Goal: Information Seeking & Learning: Learn about a topic

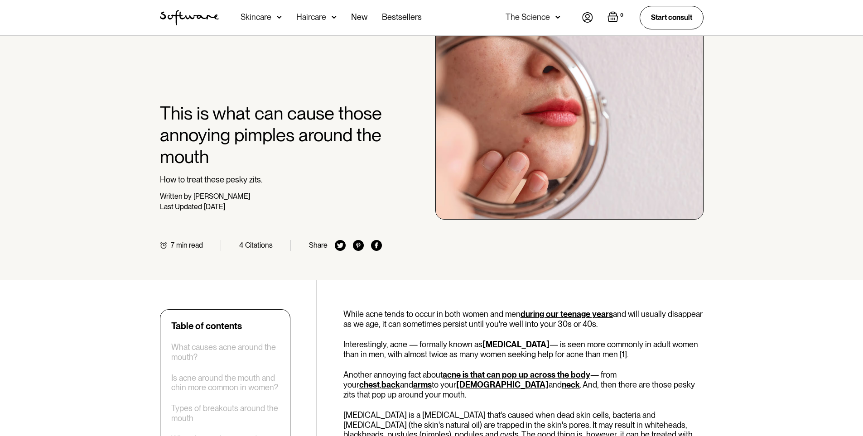
scroll to position [227, 0]
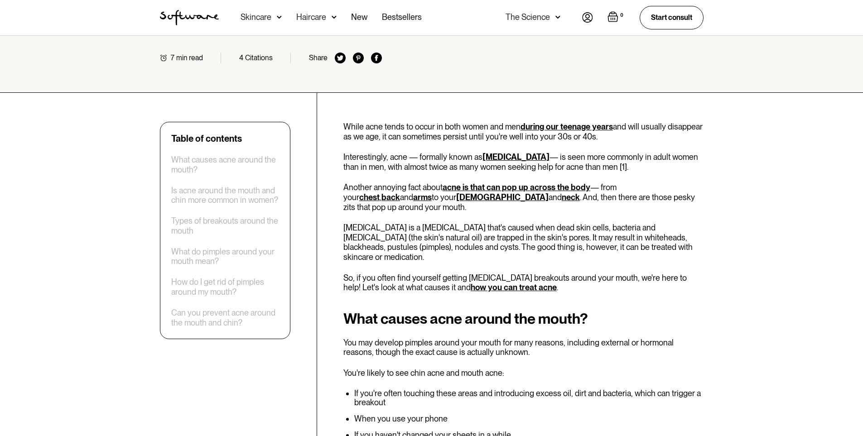
drag, startPoint x: 386, startPoint y: 103, endPoint x: 712, endPoint y: 136, distance: 327.9
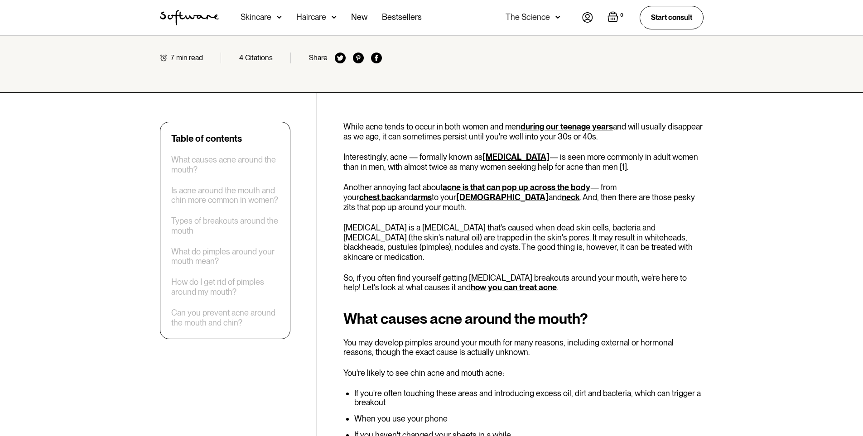
drag, startPoint x: 709, startPoint y: 142, endPoint x: 715, endPoint y: 166, distance: 25.0
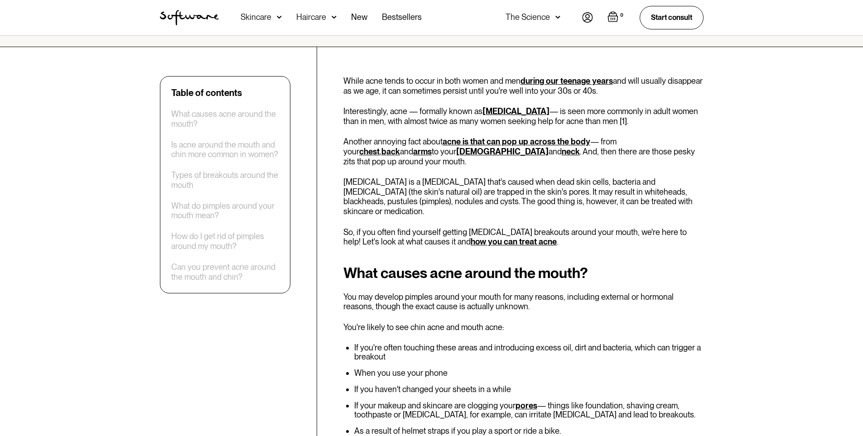
scroll to position [272, 0]
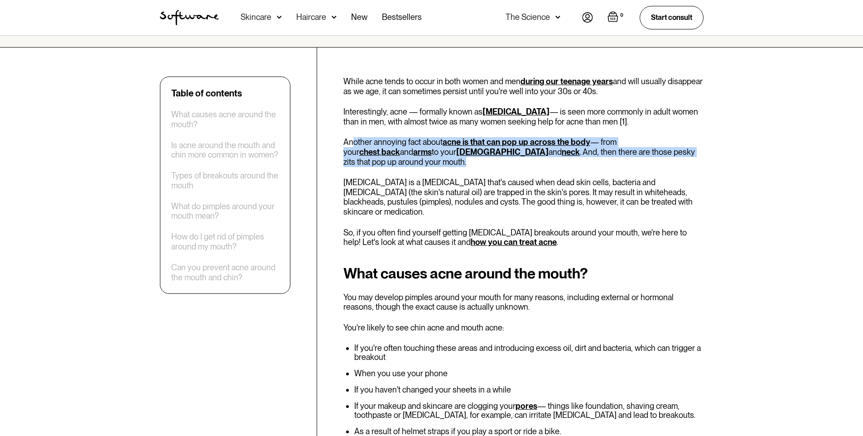
drag, startPoint x: 356, startPoint y: 134, endPoint x: 722, endPoint y: 150, distance: 366.4
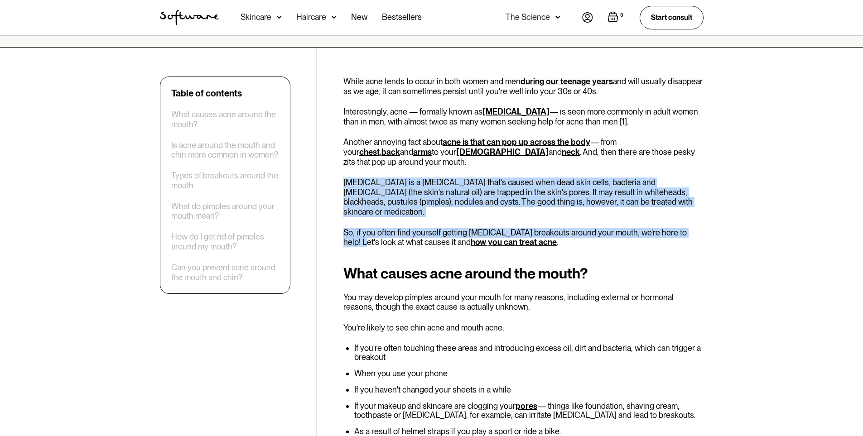
drag, startPoint x: 718, startPoint y: 150, endPoint x: 724, endPoint y: 210, distance: 59.6
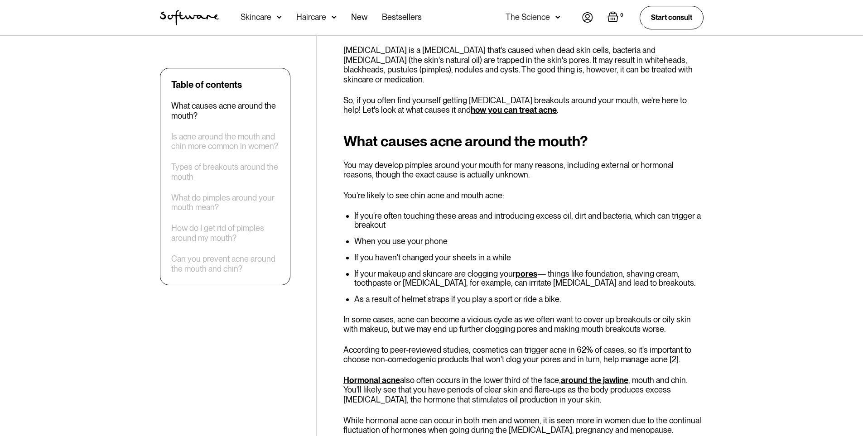
scroll to position [408, 0]
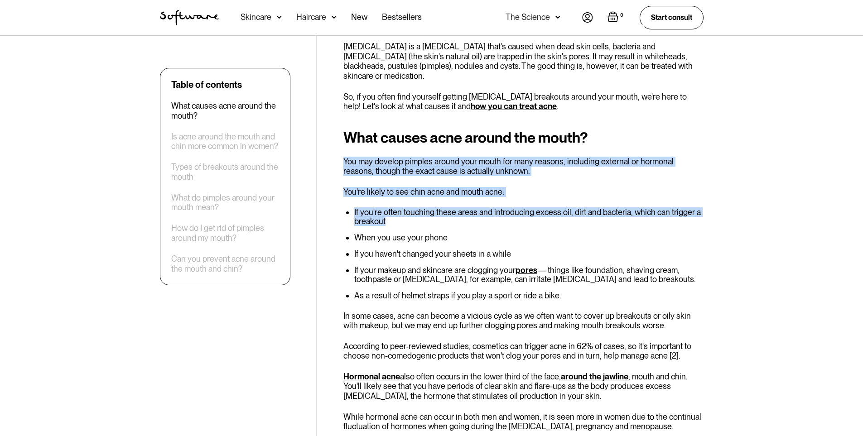
drag, startPoint x: 703, startPoint y: 116, endPoint x: 729, endPoint y: 203, distance: 90.4
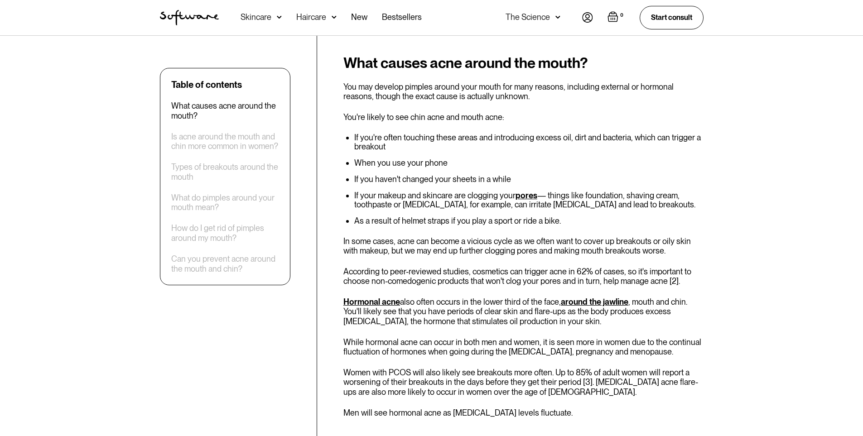
scroll to position [498, 0]
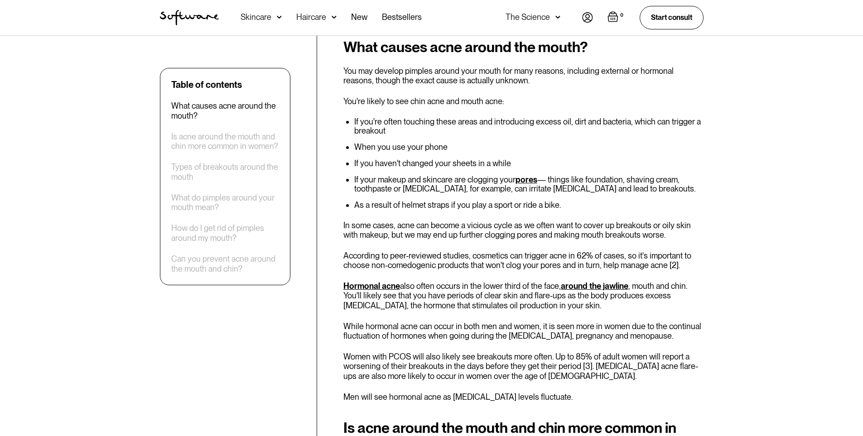
click at [518, 117] on li "If you're often touching these areas and introducing excess oil, dirt and bacte…" at bounding box center [528, 126] width 349 height 18
click at [512, 117] on li "If you're often touching these areas and introducing excess oil, dirt and bacte…" at bounding box center [528, 126] width 349 height 18
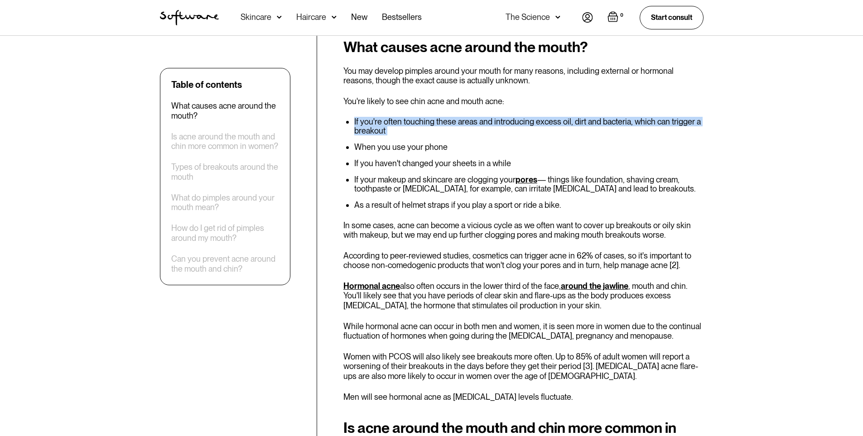
click at [512, 117] on li "If you're often touching these areas and introducing excess oil, dirt and bacte…" at bounding box center [528, 126] width 349 height 18
click at [504, 117] on li "If you're often touching these areas and introducing excess oil, dirt and bacte…" at bounding box center [528, 126] width 349 height 18
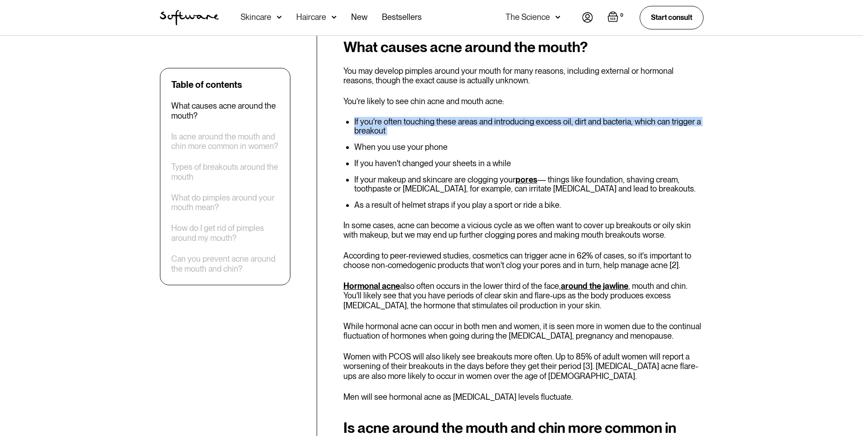
click at [505, 117] on li "If you're often touching these areas and introducing excess oil, dirt and bacte…" at bounding box center [528, 126] width 349 height 18
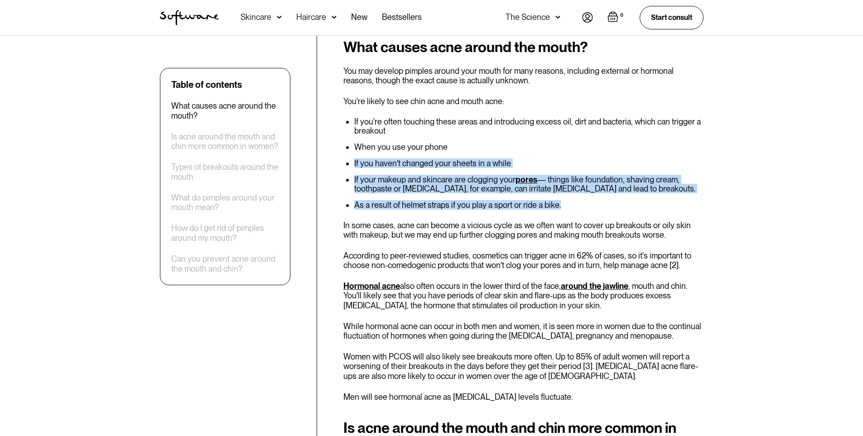
drag, startPoint x: 615, startPoint y: 132, endPoint x: 631, endPoint y: 183, distance: 53.2
click at [631, 183] on ul "If you're often touching these areas and introducing excess oil, dirt and bacte…" at bounding box center [523, 163] width 360 height 92
click at [631, 201] on li "As a result of helmet straps if you play a sport or ride a bike." at bounding box center [528, 205] width 349 height 9
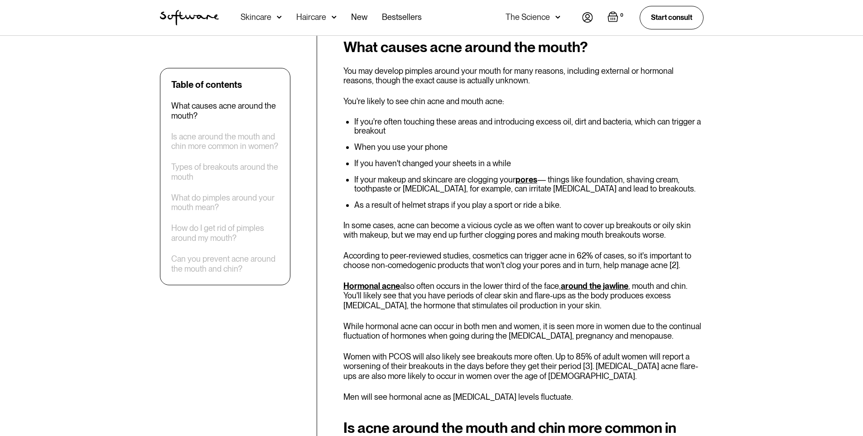
click at [631, 201] on li "As a result of helmet straps if you play a sport or ride a bike." at bounding box center [528, 205] width 349 height 9
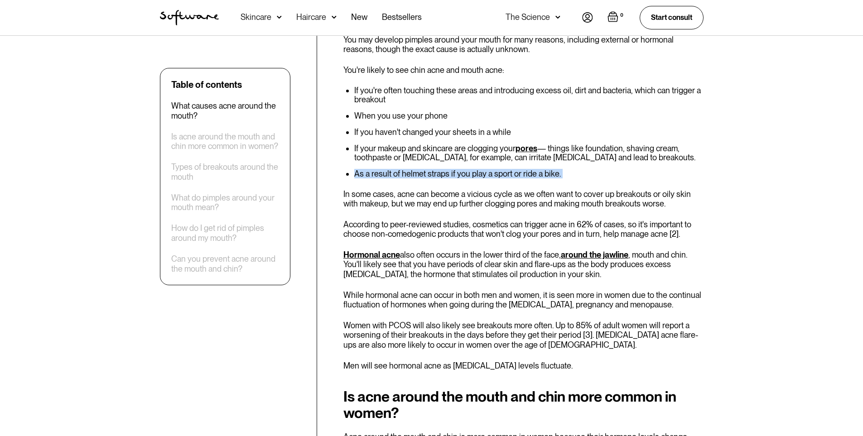
scroll to position [544, 0]
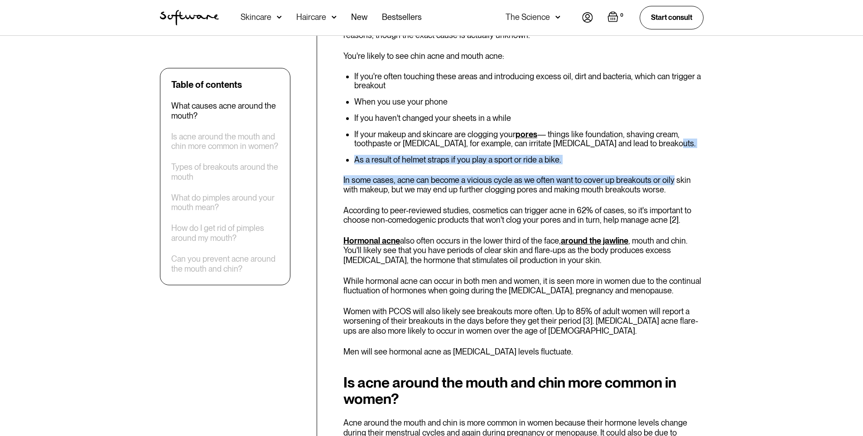
drag, startPoint x: 646, startPoint y: 120, endPoint x: 671, endPoint y: 161, distance: 47.6
click at [671, 161] on div "What causes acne around the mouth? You may develop pimples around your mouth fo…" at bounding box center [523, 175] width 360 height 363
click at [671, 175] on p "In some cases, acne can become a vicious cycle as we often want to cover up bre…" at bounding box center [523, 184] width 360 height 19
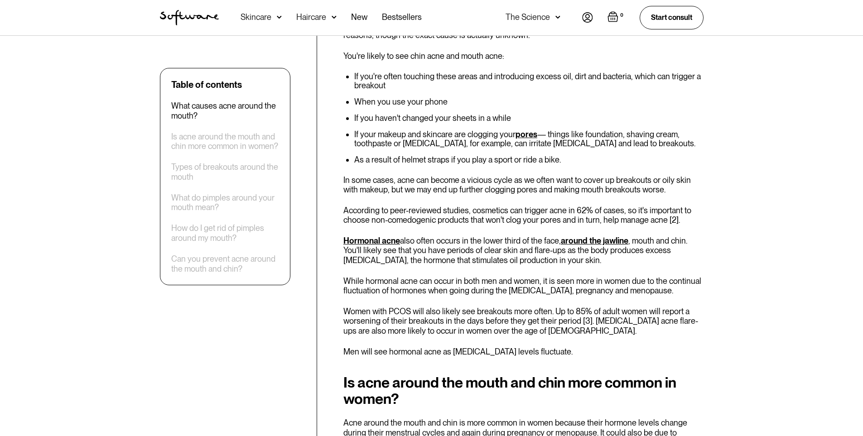
click at [674, 175] on p "In some cases, acne can become a vicious cycle as we often want to cover up bre…" at bounding box center [523, 184] width 360 height 19
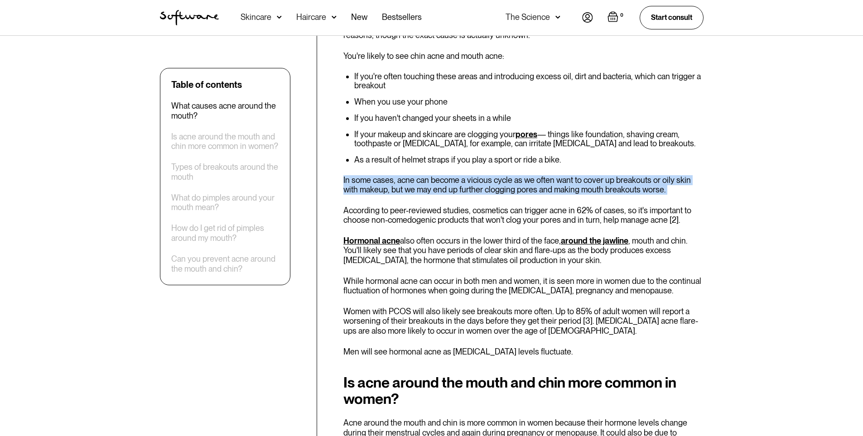
click at [674, 175] on p "In some cases, acne can become a vicious cycle as we often want to cover up bre…" at bounding box center [523, 184] width 360 height 19
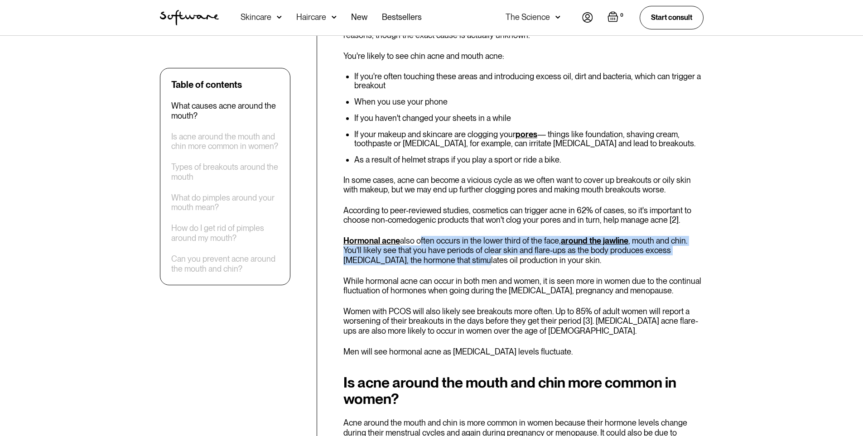
drag, startPoint x: 419, startPoint y: 221, endPoint x: 441, endPoint y: 238, distance: 28.1
click at [441, 238] on p "Hormonal acne also often occurs in the lower third of the face, around the jawl…" at bounding box center [523, 250] width 360 height 29
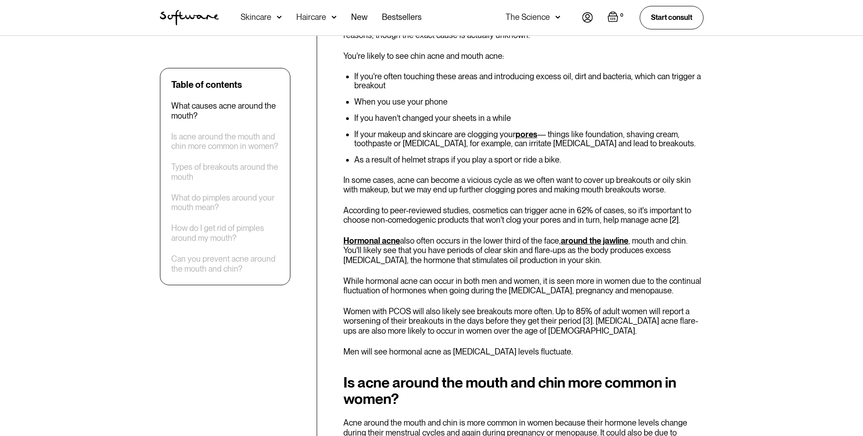
click at [363, 236] on p "Hormonal acne also often occurs in the lower third of the face, around the jawl…" at bounding box center [523, 250] width 360 height 29
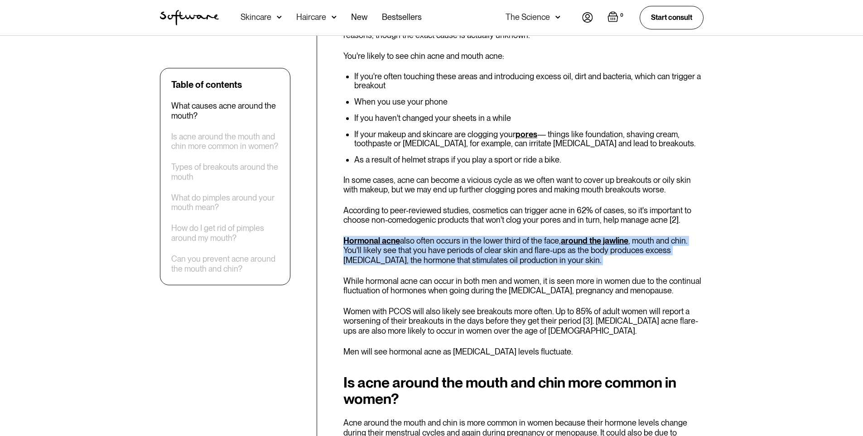
drag, startPoint x: 363, startPoint y: 230, endPoint x: 361, endPoint y: 238, distance: 8.0
click at [361, 238] on p "Hormonal acne also often occurs in the lower third of the face, around the jawl…" at bounding box center [523, 250] width 360 height 29
click at [376, 236] on p "Hormonal acne also often occurs in the lower third of the face, around the jawl…" at bounding box center [523, 250] width 360 height 29
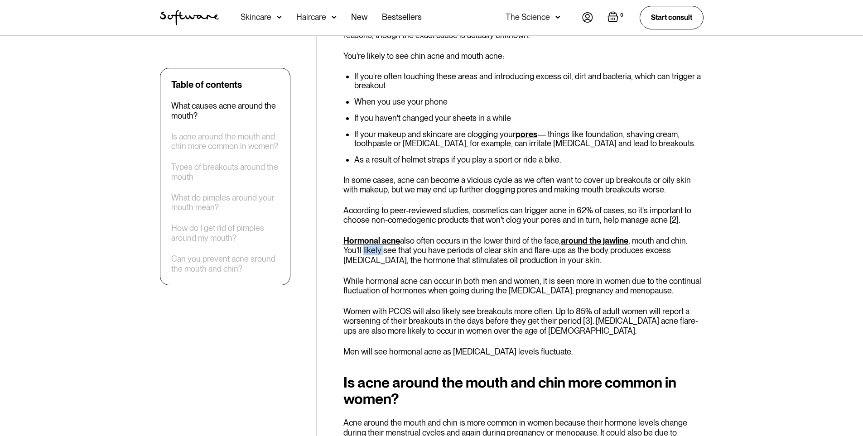
click at [376, 236] on p "Hormonal acne also often occurs in the lower third of the face, around the jawl…" at bounding box center [523, 250] width 360 height 29
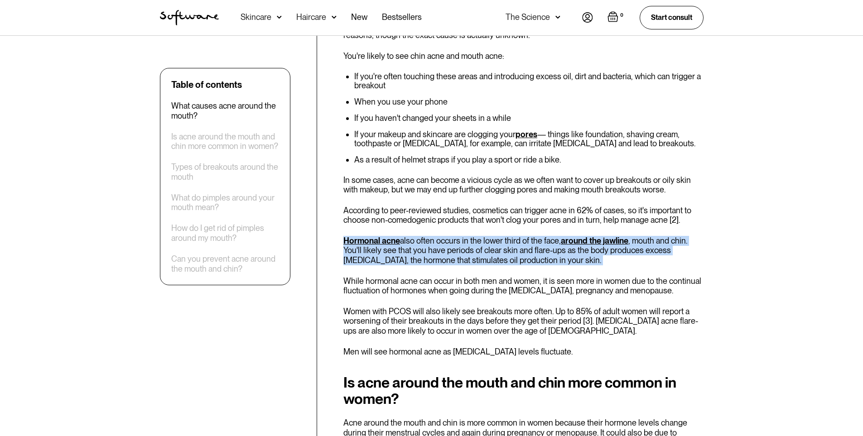
click at [376, 236] on p "Hormonal acne also often occurs in the lower third of the face, around the jawl…" at bounding box center [523, 250] width 360 height 29
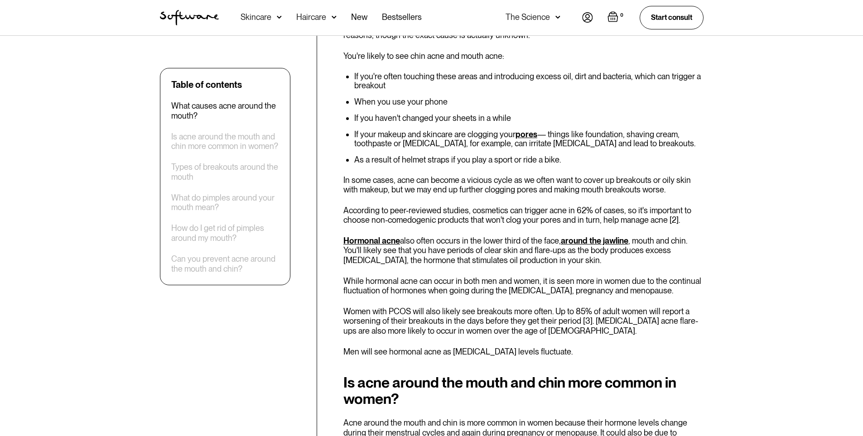
click at [392, 276] on p "While hormonal acne can occur in both men and women, it is seen more in women d…" at bounding box center [523, 285] width 360 height 19
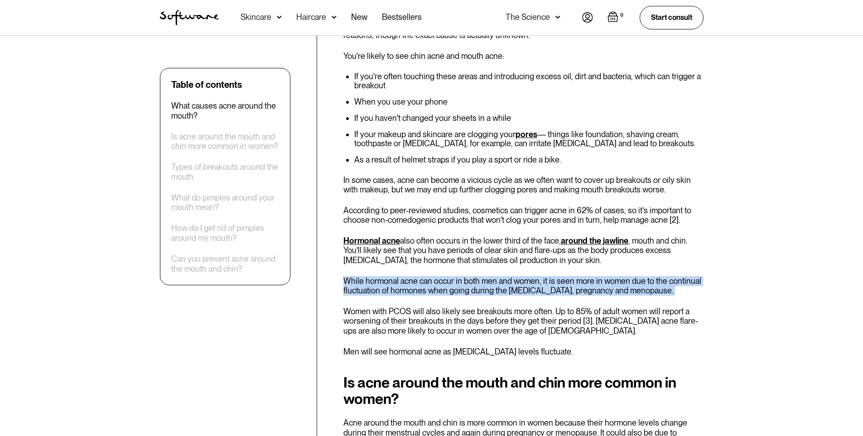
click at [392, 276] on p "While hormonal acne can occur in both men and women, it is seen more in women d…" at bounding box center [523, 285] width 360 height 19
click at [393, 276] on p "While hormonal acne can occur in both men and women, it is seen more in women d…" at bounding box center [523, 285] width 360 height 19
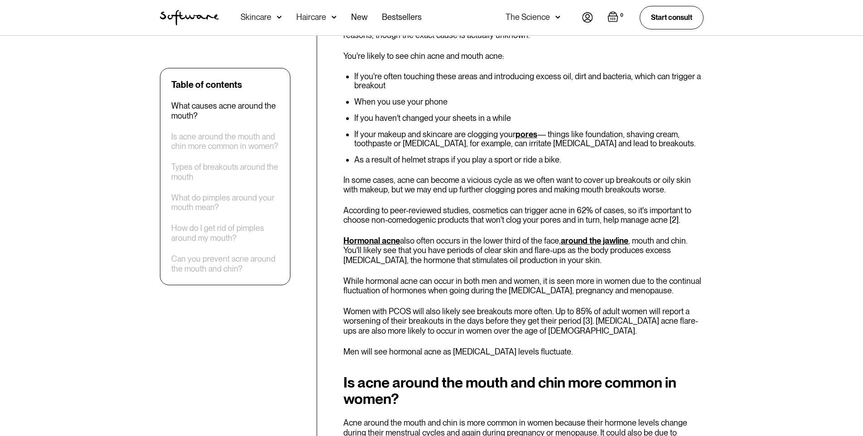
click at [393, 276] on p "While hormonal acne can occur in both men and women, it is seen more in women d…" at bounding box center [523, 285] width 360 height 19
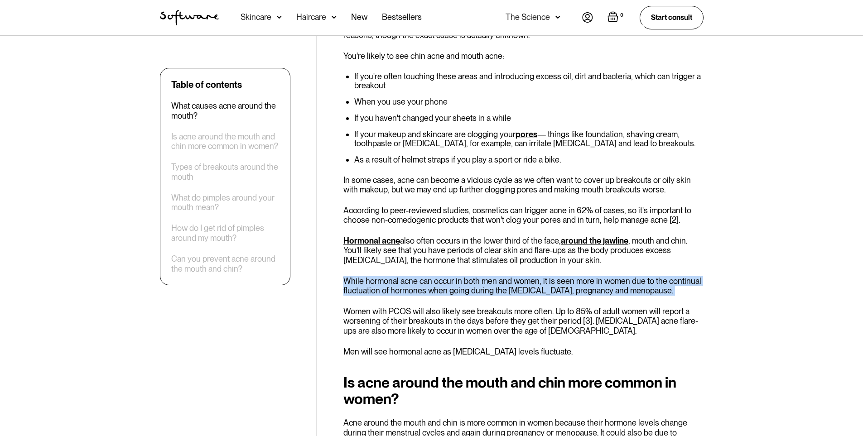
click at [393, 276] on p "While hormonal acne can occur in both men and women, it is seen more in women d…" at bounding box center [523, 285] width 360 height 19
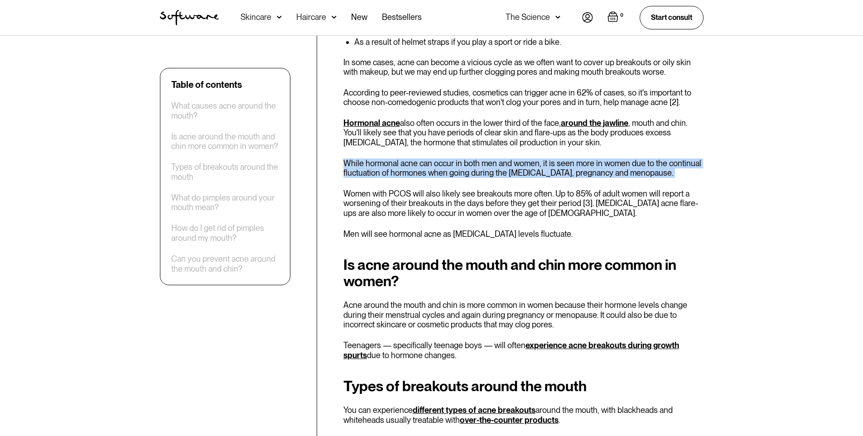
scroll to position [680, 0]
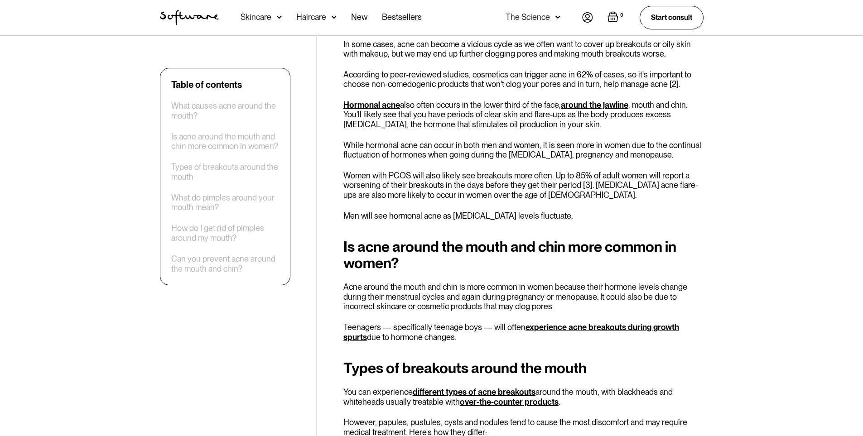
click at [393, 261] on div "Is acne around the mouth and chin more common in women? Acne around the mouth a…" at bounding box center [523, 290] width 360 height 103
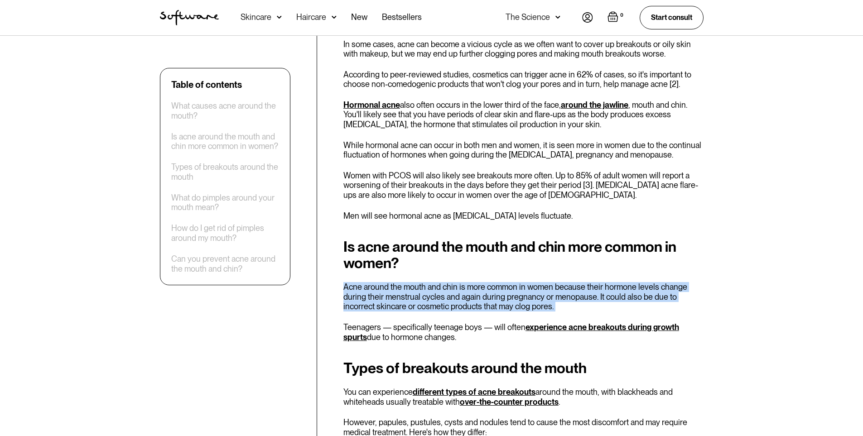
click at [393, 261] on div "Is acne around the mouth and chin more common in women? Acne around the mouth a…" at bounding box center [523, 290] width 360 height 103
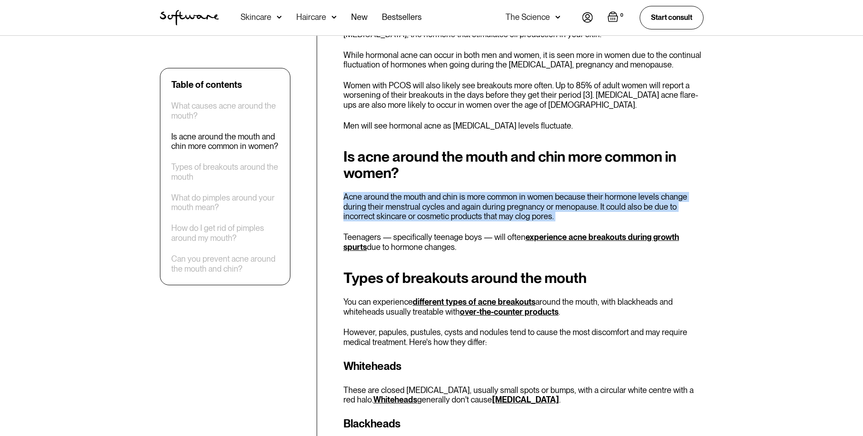
scroll to position [770, 0]
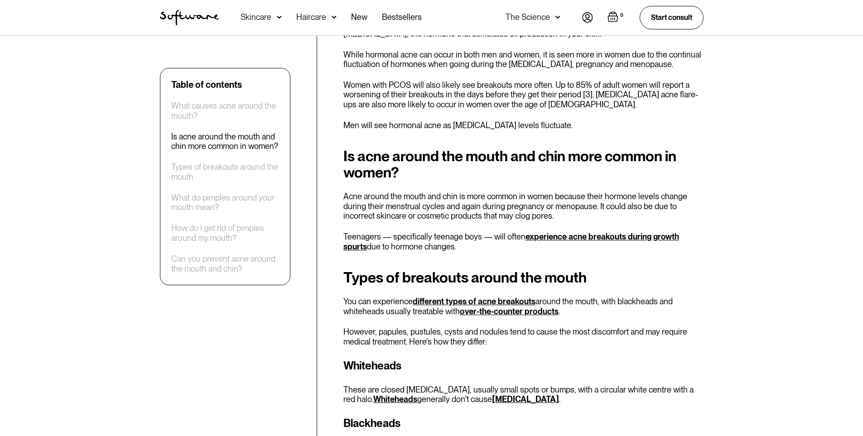
click at [393, 270] on h2 "Types of breakouts around the mouth" at bounding box center [523, 278] width 360 height 16
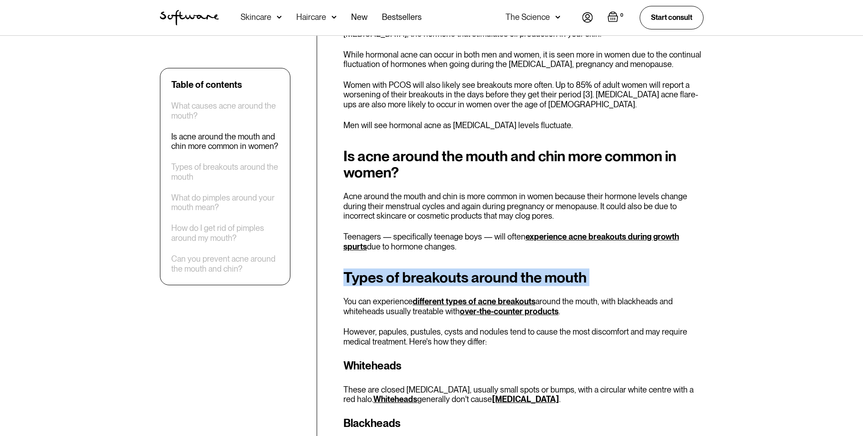
click at [393, 270] on h2 "Types of breakouts around the mouth" at bounding box center [523, 278] width 360 height 16
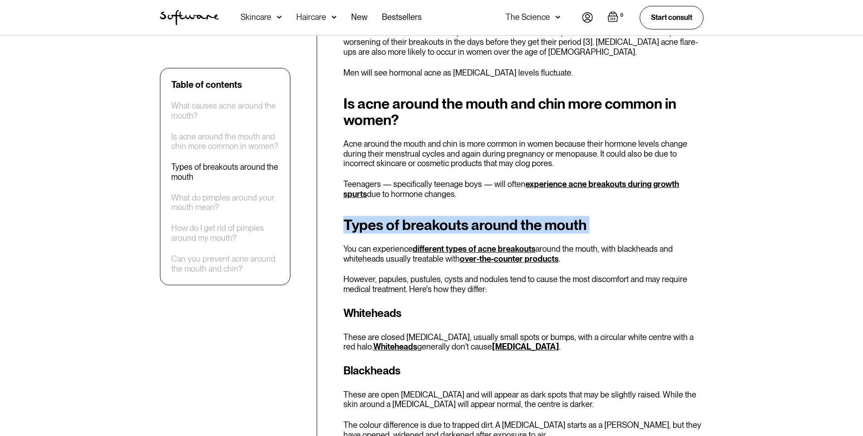
scroll to position [861, 0]
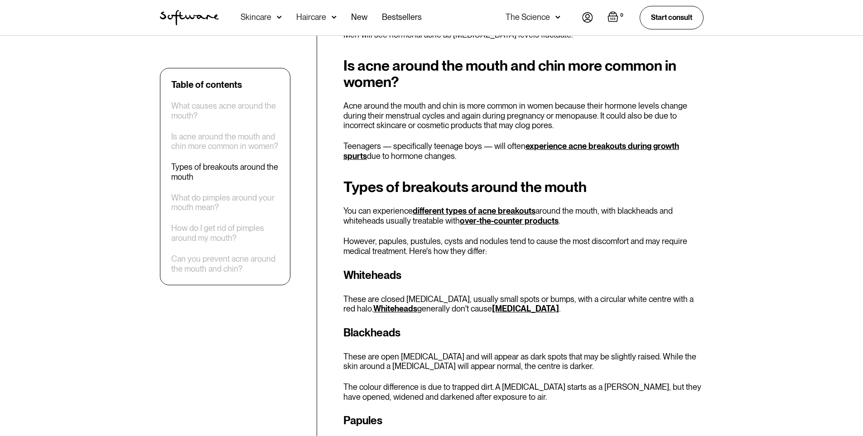
click at [393, 267] on h3 "Whiteheads" at bounding box center [523, 275] width 360 height 16
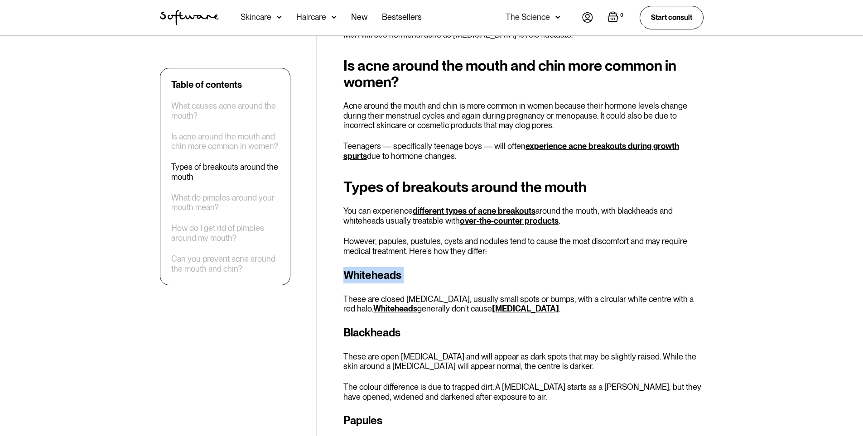
click at [393, 267] on h3 "Whiteheads" at bounding box center [523, 275] width 360 height 16
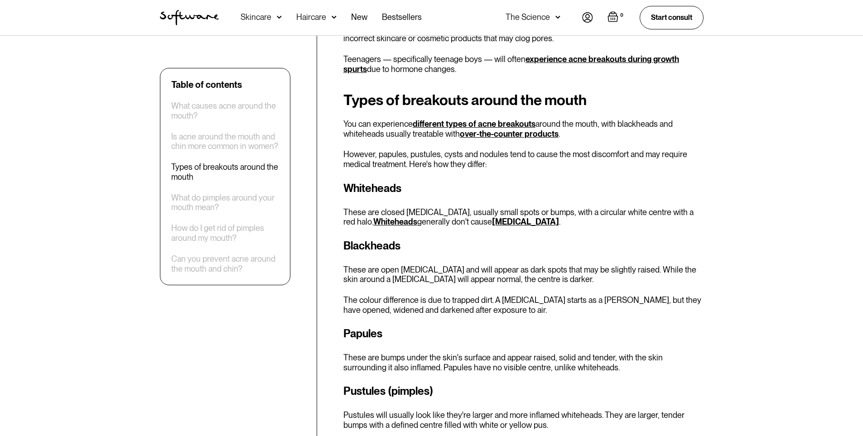
scroll to position [951, 0]
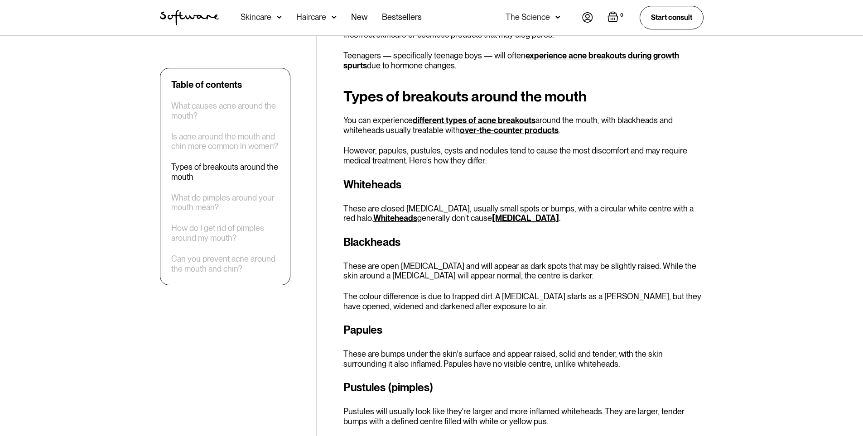
click at [393, 261] on p "These are open [MEDICAL_DATA] and will appear as dark spots that may be slightl…" at bounding box center [523, 270] width 360 height 19
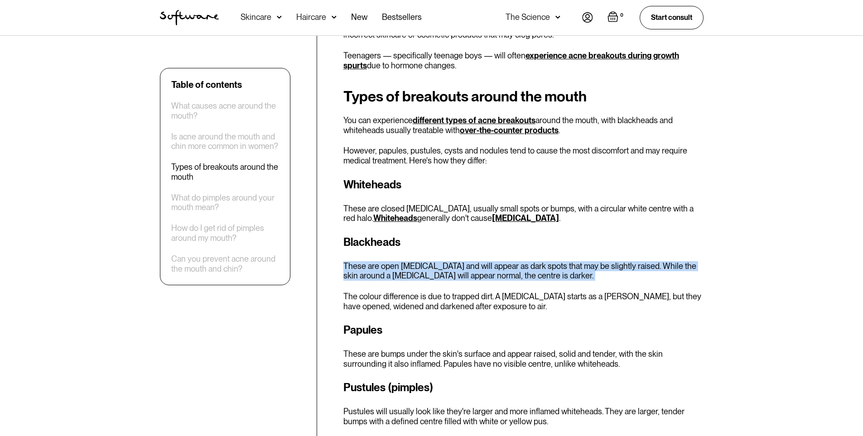
click at [393, 261] on p "These are open [MEDICAL_DATA] and will appear as dark spots that may be slightl…" at bounding box center [523, 270] width 360 height 19
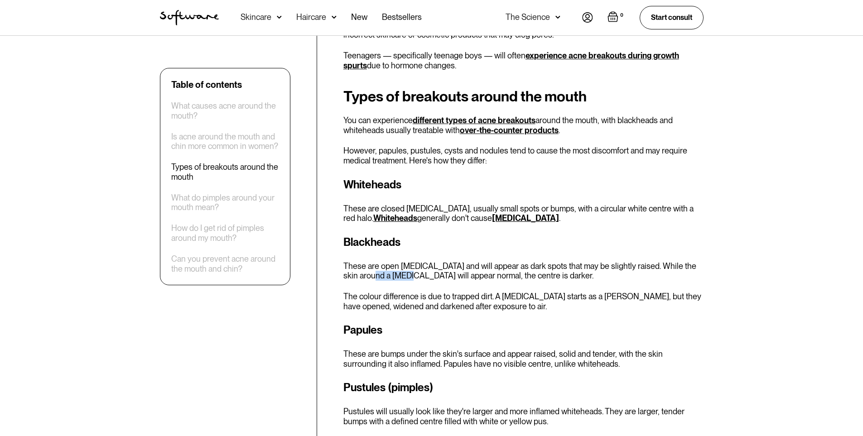
click at [393, 261] on p "These are open [MEDICAL_DATA] and will appear as dark spots that may be slightl…" at bounding box center [523, 270] width 360 height 19
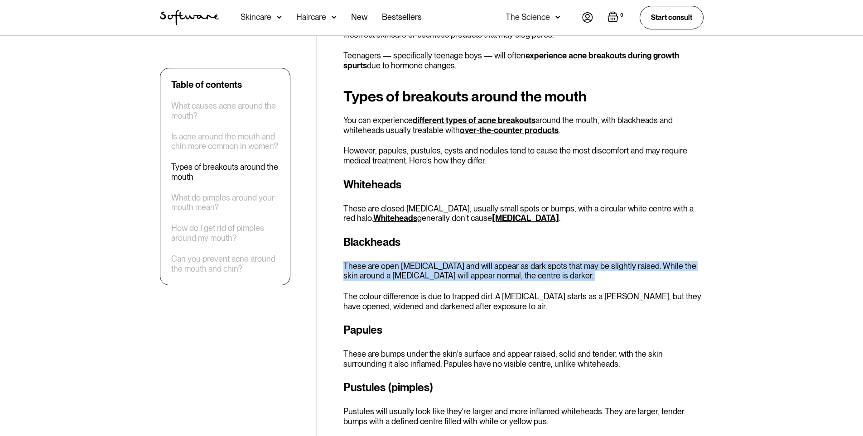
click at [393, 261] on p "These are open [MEDICAL_DATA] and will appear as dark spots that may be slightl…" at bounding box center [523, 270] width 360 height 19
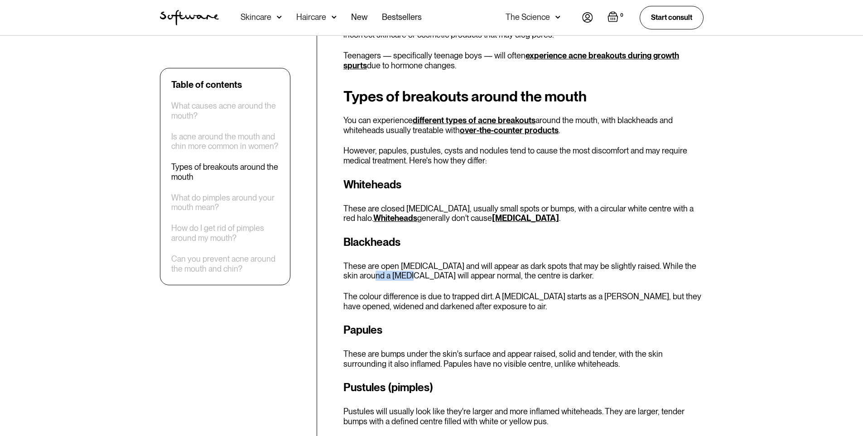
click at [393, 261] on p "These are open [MEDICAL_DATA] and will appear as dark spots that may be slightl…" at bounding box center [523, 270] width 360 height 19
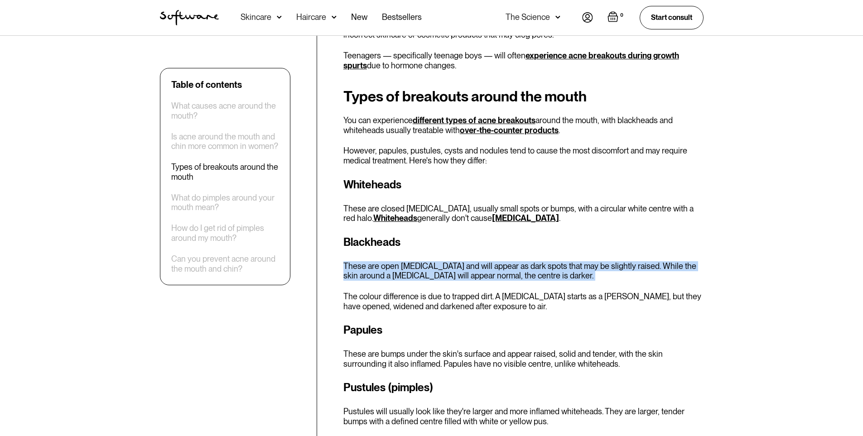
click at [393, 261] on p "These are open [MEDICAL_DATA] and will appear as dark spots that may be slightl…" at bounding box center [523, 270] width 360 height 19
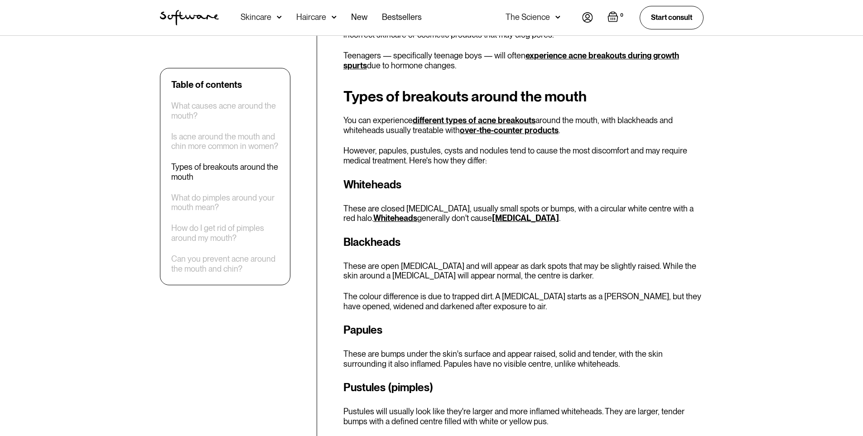
click at [396, 269] on div "Blackheads These are open [MEDICAL_DATA] and will appear as dark spots that may…" at bounding box center [523, 272] width 360 height 77
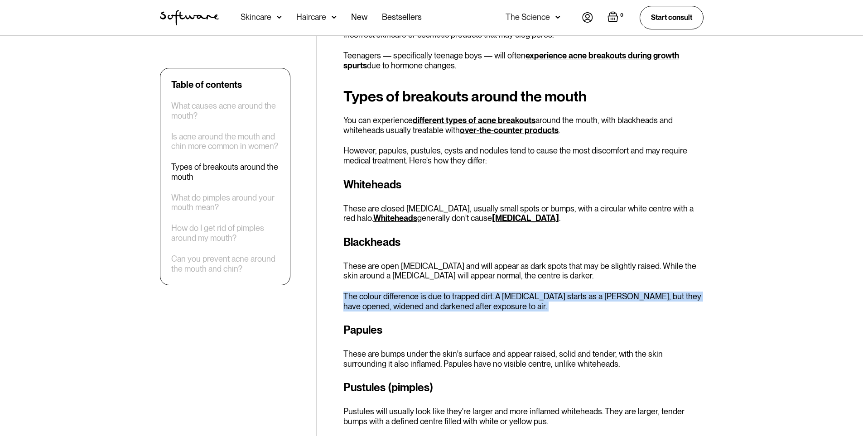
click at [396, 269] on div "Blackheads These are open [MEDICAL_DATA] and will appear as dark spots that may…" at bounding box center [523, 272] width 360 height 77
click at [396, 268] on div "Blackheads These are open [MEDICAL_DATA] and will appear as dark spots that may…" at bounding box center [523, 272] width 360 height 77
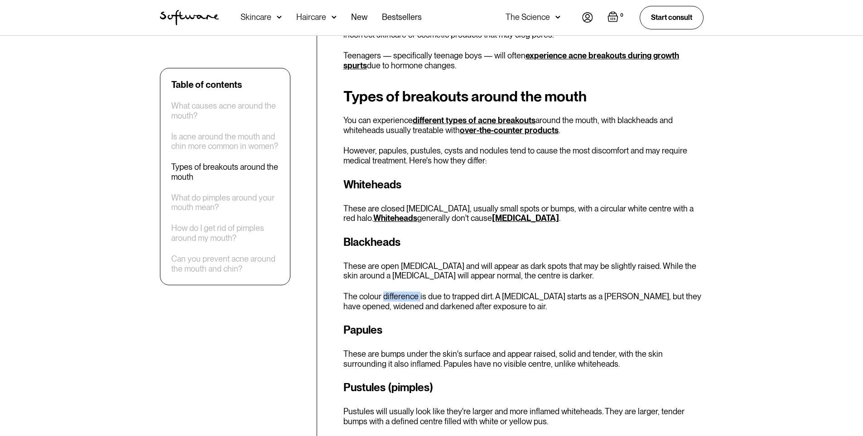
click at [396, 268] on div "Blackheads These are open [MEDICAL_DATA] and will appear as dark spots that may…" at bounding box center [523, 272] width 360 height 77
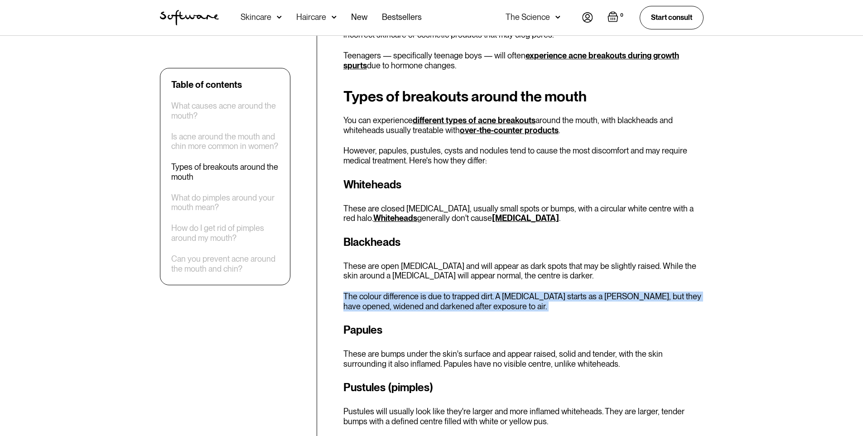
click at [396, 268] on div "Blackheads These are open [MEDICAL_DATA] and will appear as dark spots that may…" at bounding box center [523, 272] width 360 height 77
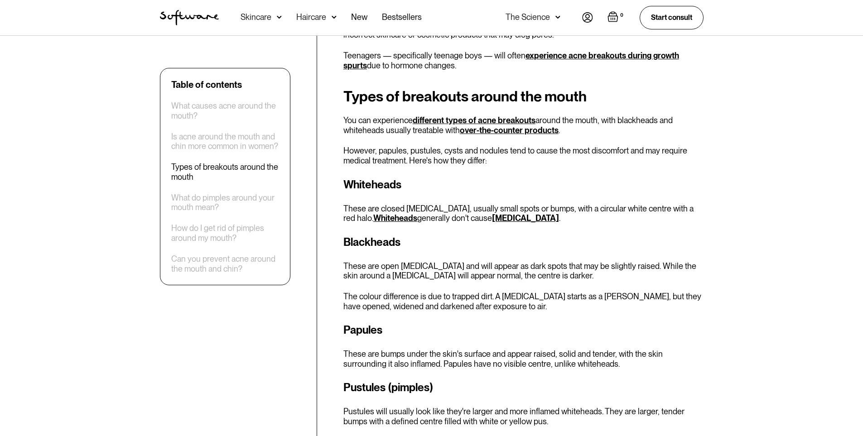
click at [396, 268] on div "Blackheads These are open [MEDICAL_DATA] and will appear as dark spots that may…" at bounding box center [523, 272] width 360 height 77
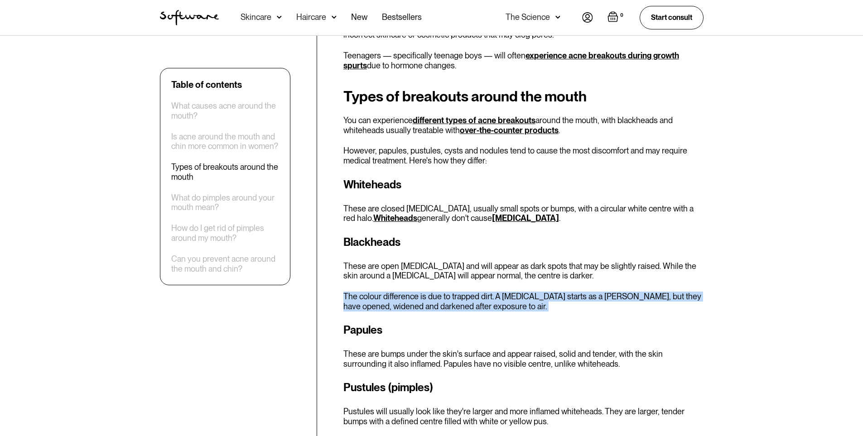
click at [396, 268] on div "Blackheads These are open [MEDICAL_DATA] and will appear as dark spots that may…" at bounding box center [523, 272] width 360 height 77
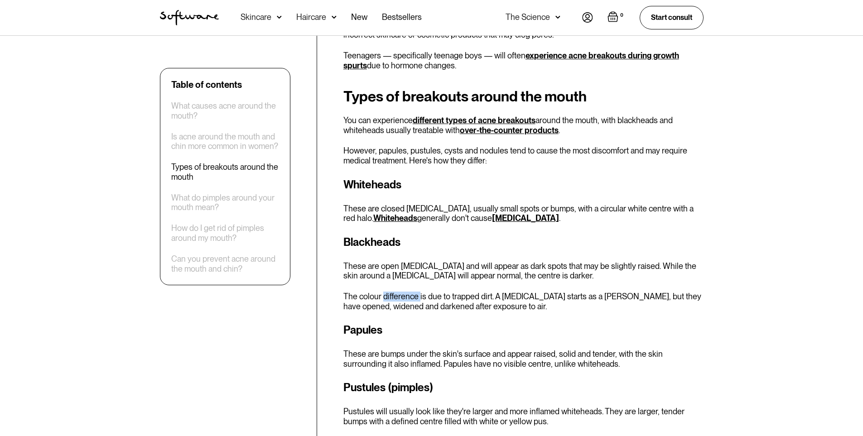
click at [396, 268] on div "Blackheads These are open [MEDICAL_DATA] and will appear as dark spots that may…" at bounding box center [523, 272] width 360 height 77
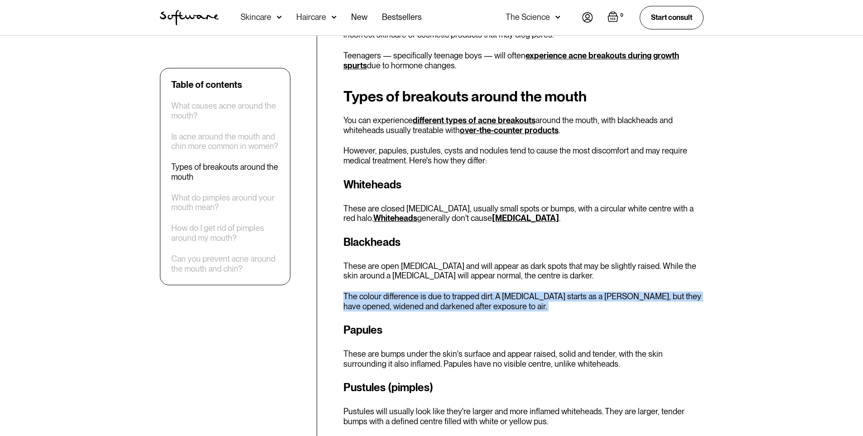
click at [396, 268] on div "Blackheads These are open [MEDICAL_DATA] and will appear as dark spots that may…" at bounding box center [523, 272] width 360 height 77
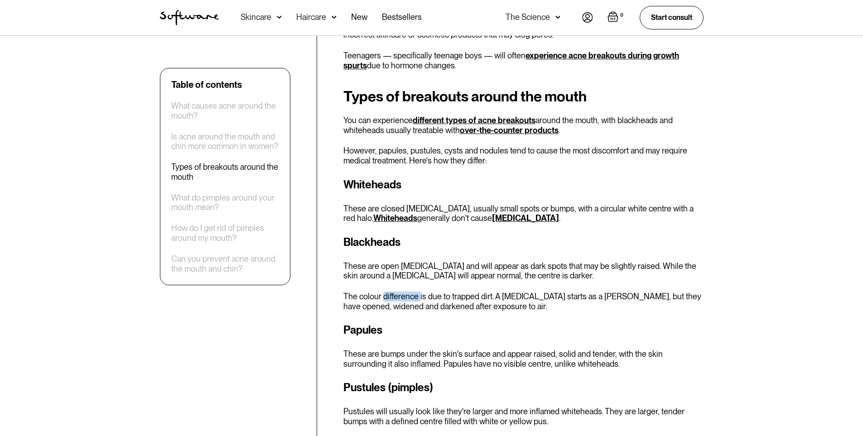
click at [396, 268] on div "Blackheads These are open [MEDICAL_DATA] and will appear as dark spots that may…" at bounding box center [523, 272] width 360 height 77
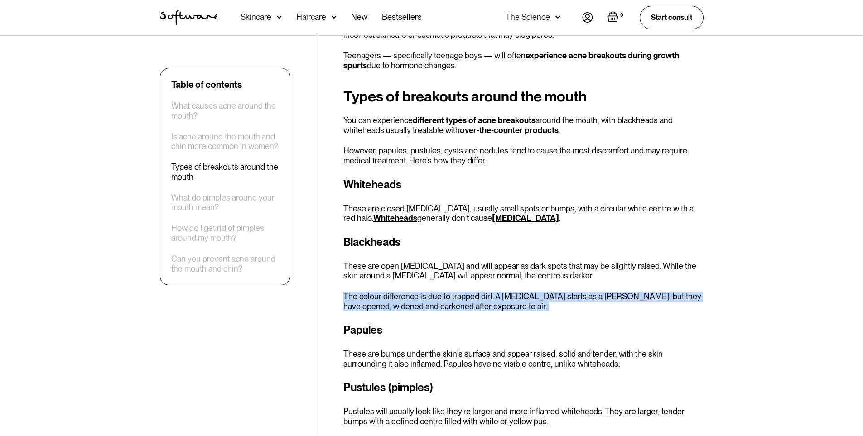
click at [396, 268] on div "Blackheads These are open [MEDICAL_DATA] and will appear as dark spots that may…" at bounding box center [523, 272] width 360 height 77
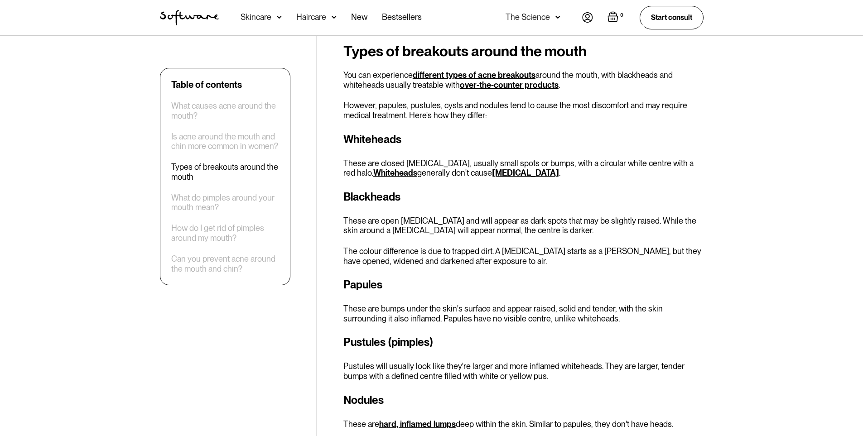
click at [396, 277] on h3 "Papules" at bounding box center [523, 285] width 360 height 16
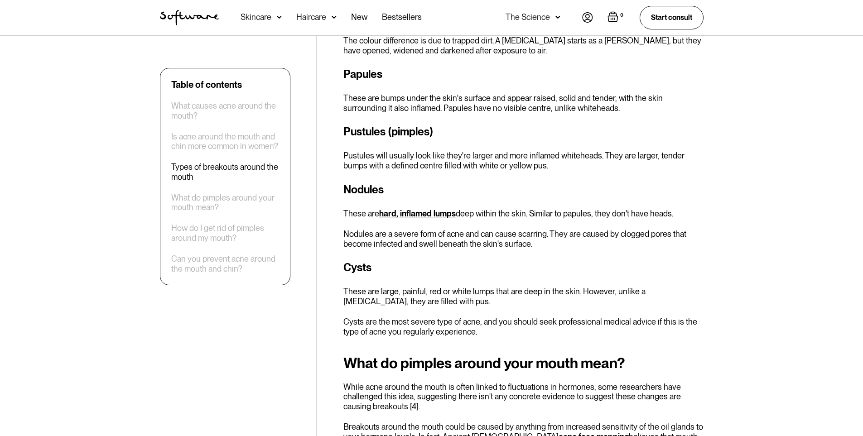
scroll to position [1223, 0]
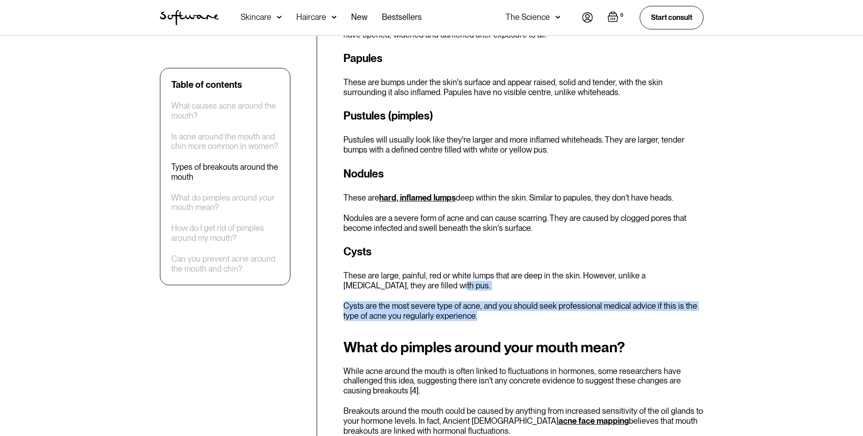
drag, startPoint x: 396, startPoint y: 268, endPoint x: 506, endPoint y: 296, distance: 113.2
click at [506, 296] on div "Cysts These are large, painful, red or white lumps that are deep in the skin. H…" at bounding box center [523, 282] width 360 height 77
click at [506, 301] on p "Cysts are the most severe type of acne, and you should seek professional medica…" at bounding box center [523, 310] width 360 height 19
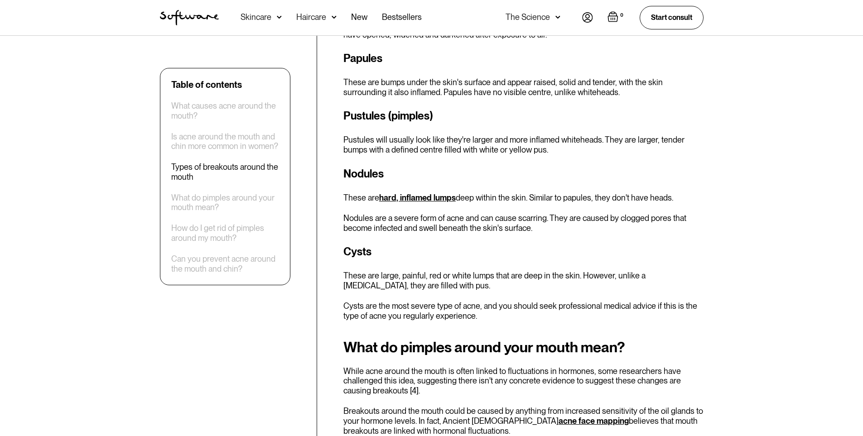
click at [506, 301] on p "Cysts are the most severe type of acne, and you should seek professional medica…" at bounding box center [523, 310] width 360 height 19
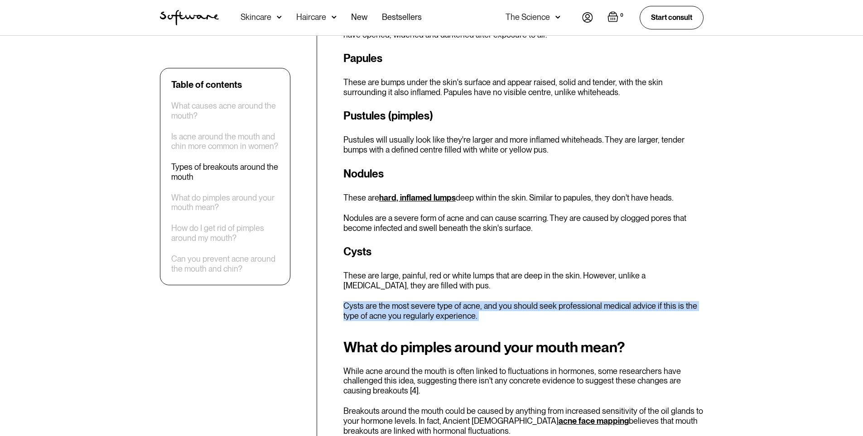
click at [506, 301] on p "Cysts are the most severe type of acne, and you should seek professional medica…" at bounding box center [523, 310] width 360 height 19
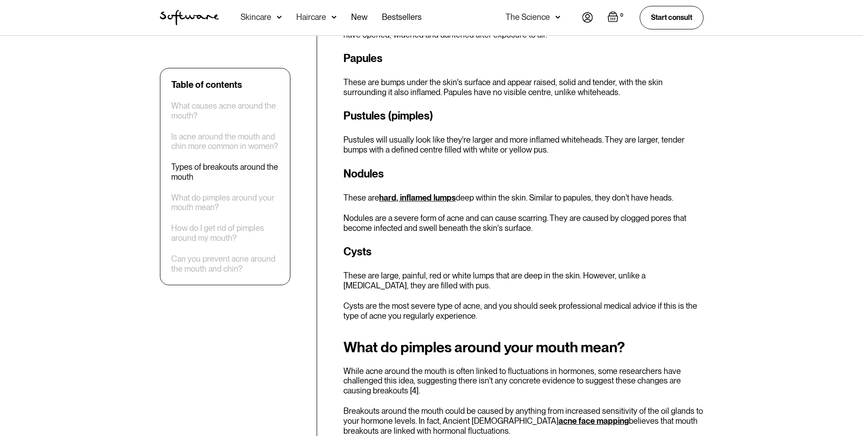
click at [506, 301] on p "Cysts are the most severe type of acne, and you should seek professional medica…" at bounding box center [523, 310] width 360 height 19
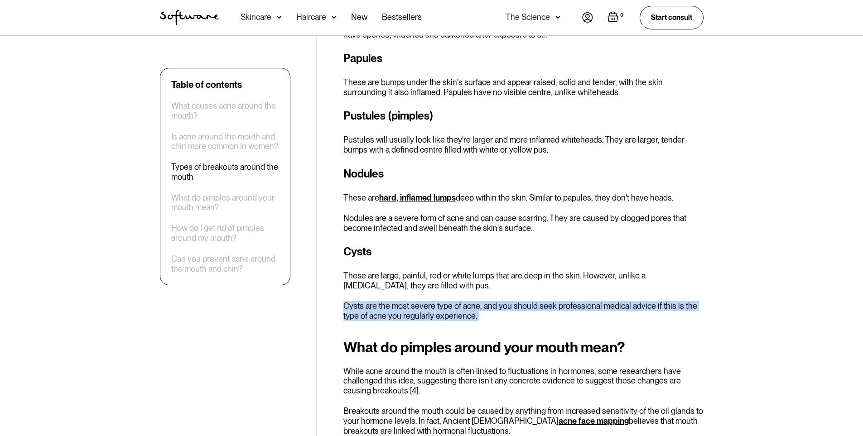
click at [506, 301] on p "Cysts are the most severe type of acne, and you should seek professional medica…" at bounding box center [523, 310] width 360 height 19
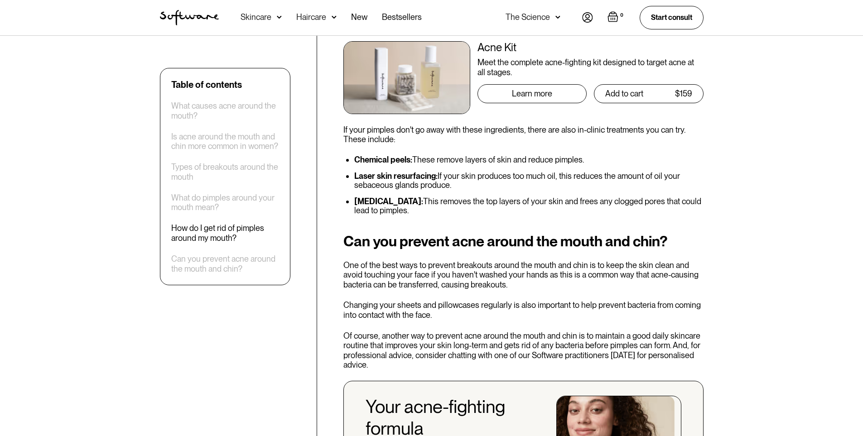
scroll to position [2084, 0]
